Goal: Download file/media

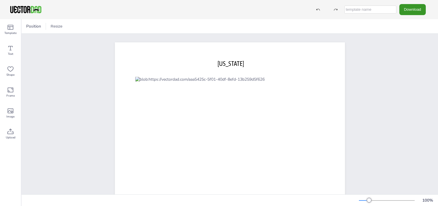
click at [409, 10] on button "Download" at bounding box center [412, 9] width 26 height 11
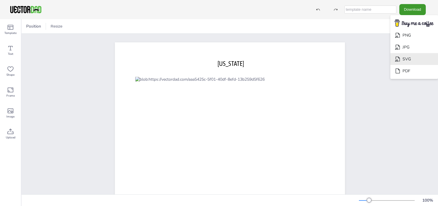
click at [408, 58] on li "SVG" at bounding box center [414, 59] width 48 height 12
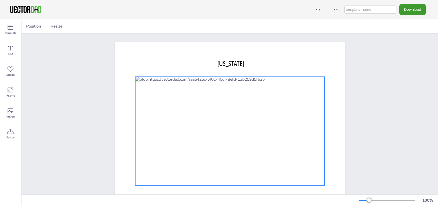
click at [198, 139] on div at bounding box center [229, 131] width 189 height 109
click at [222, 109] on div at bounding box center [229, 131] width 189 height 109
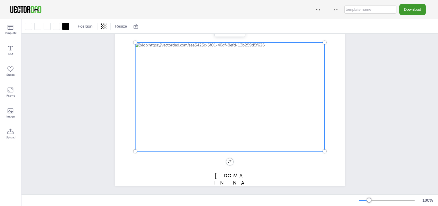
scroll to position [39, 0]
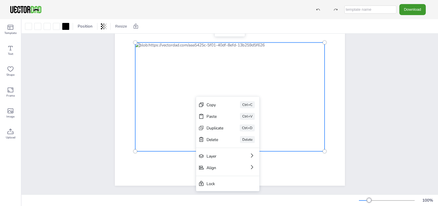
click at [172, 114] on div at bounding box center [229, 96] width 189 height 109
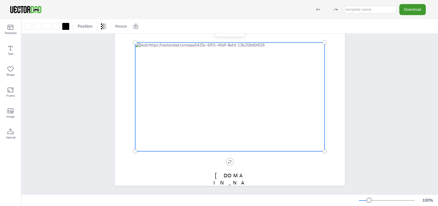
click at [172, 114] on div at bounding box center [229, 96] width 189 height 109
click at [11, 32] on span "Template" at bounding box center [10, 33] width 12 height 5
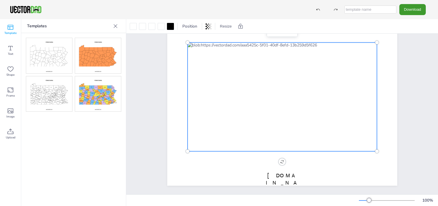
click at [53, 96] on img at bounding box center [49, 93] width 46 height 35
click at [272, 95] on div at bounding box center [281, 96] width 189 height 109
drag, startPoint x: 376, startPoint y: 38, endPoint x: 377, endPoint y: 48, distance: 10.0
click at [377, 48] on div "[US_STATE] [DOMAIN_NAME]" at bounding box center [282, 97] width 230 height 178
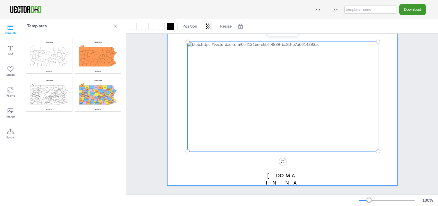
scroll to position [0, 0]
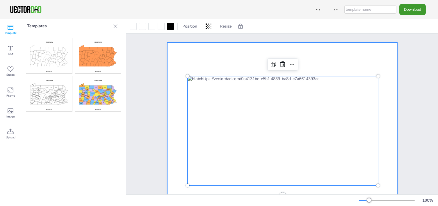
click at [303, 58] on div at bounding box center [282, 131] width 230 height 178
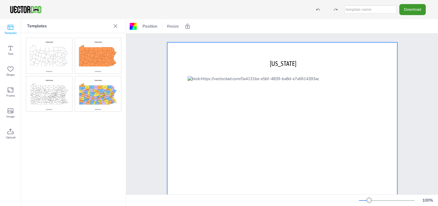
click at [116, 26] on icon at bounding box center [116, 26] width 4 height 4
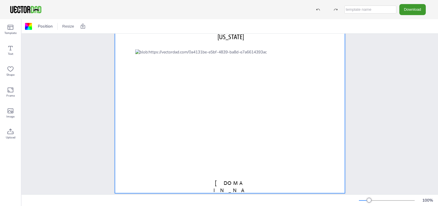
scroll to position [39, 0]
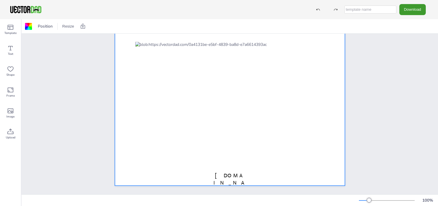
click at [361, 10] on input "text" at bounding box center [370, 10] width 52 height 8
type input "ttt"
click at [413, 11] on button "Download" at bounding box center [412, 9] width 26 height 11
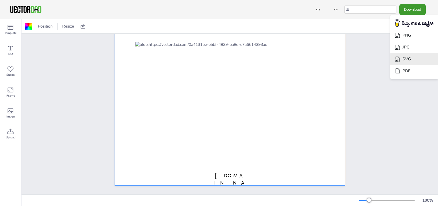
click at [410, 59] on li "SVG" at bounding box center [414, 59] width 48 height 12
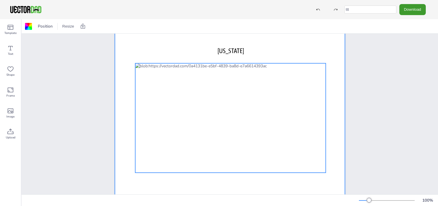
scroll to position [0, 0]
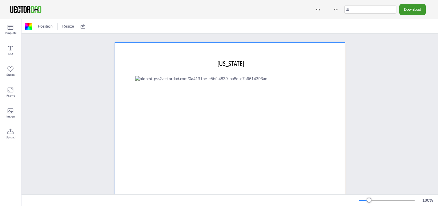
click at [64, 63] on div "[US_STATE] [DOMAIN_NAME]" at bounding box center [230, 131] width 416 height 195
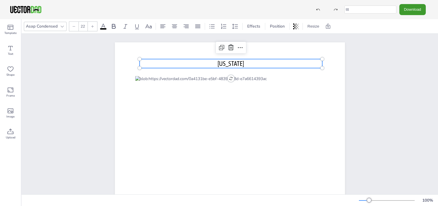
click at [166, 64] on p "[US_STATE]" at bounding box center [231, 63] width 183 height 9
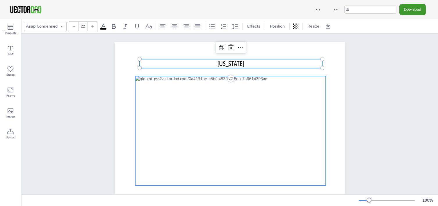
click at [157, 96] on div at bounding box center [230, 131] width 190 height 110
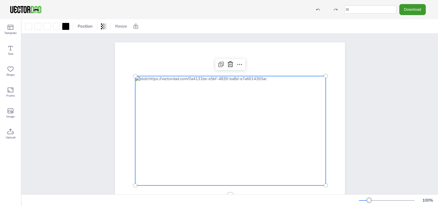
click at [367, 71] on div "[US_STATE] [DOMAIN_NAME]" at bounding box center [230, 131] width 416 height 195
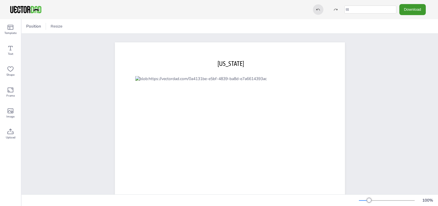
click at [318, 10] on icon at bounding box center [318, 10] width 4 height 4
click at [334, 12] on div at bounding box center [335, 9] width 10 height 10
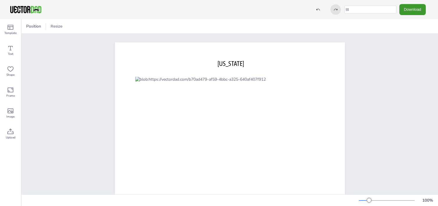
click at [334, 12] on div at bounding box center [335, 9] width 10 height 10
click at [13, 133] on icon at bounding box center [11, 132] width 6 height 6
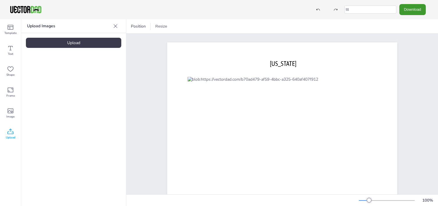
click at [62, 44] on div "Upload" at bounding box center [73, 43] width 95 height 10
